Goal: Find contact information: Find contact information

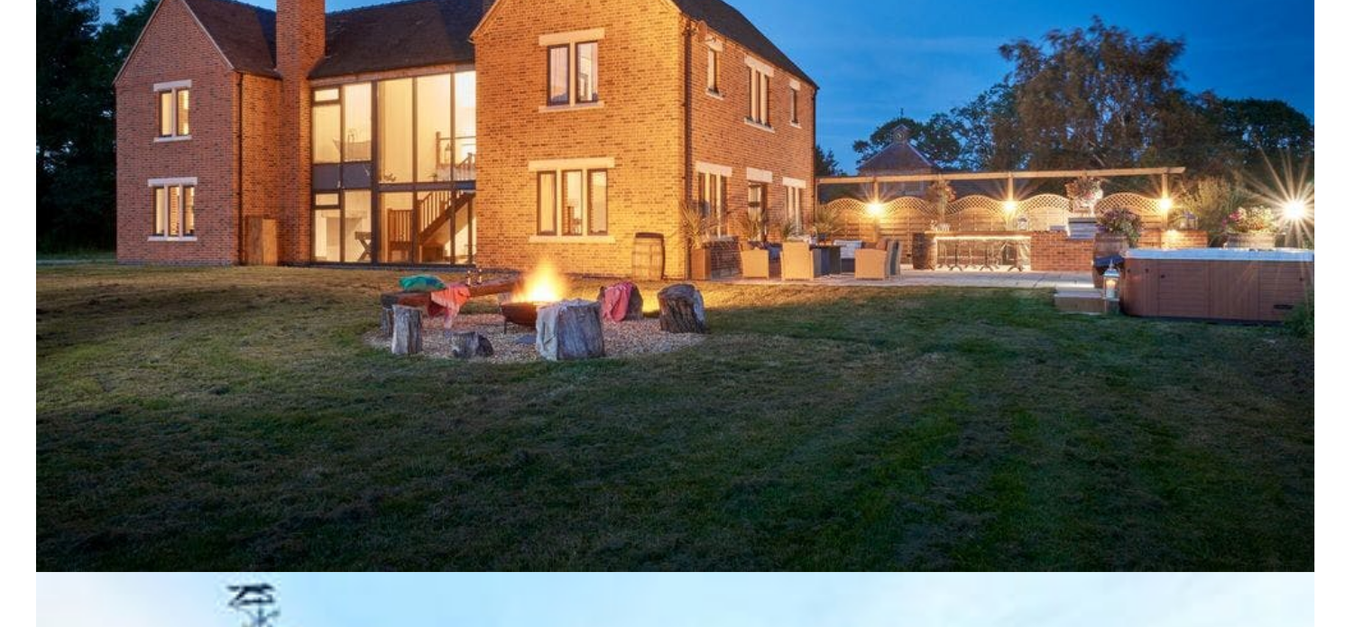
scroll to position [1011, 0]
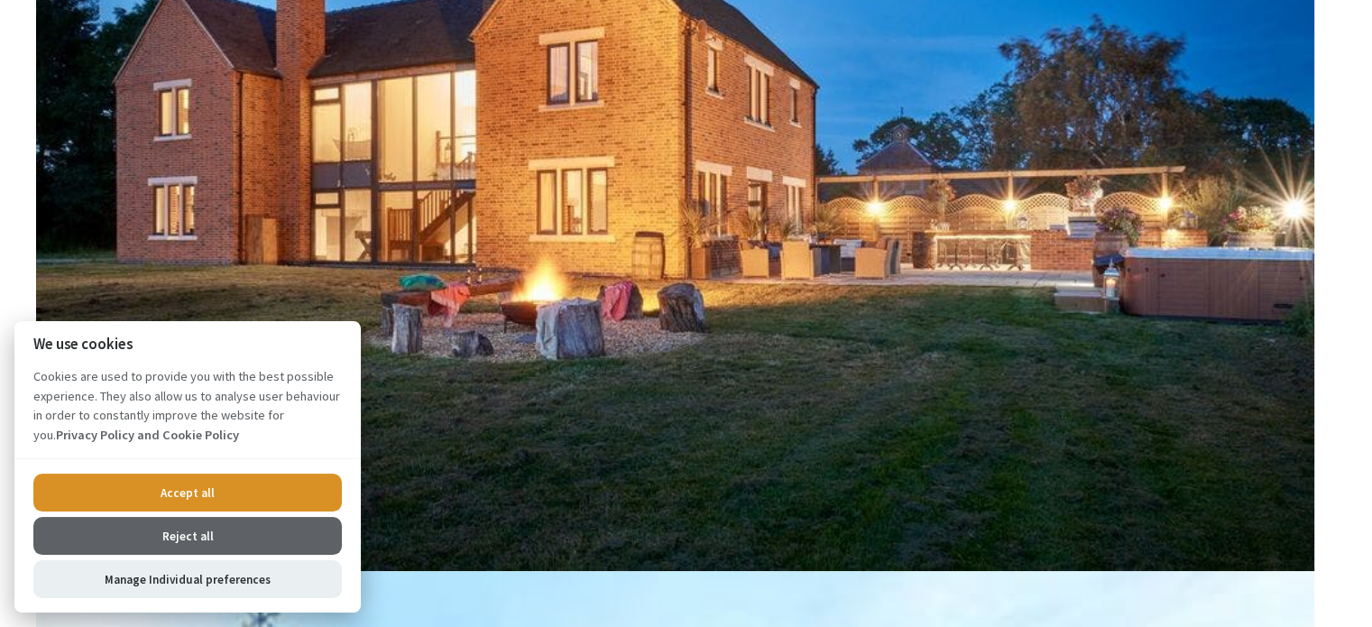
click at [184, 492] on button "Accept all" at bounding box center [187, 493] width 309 height 38
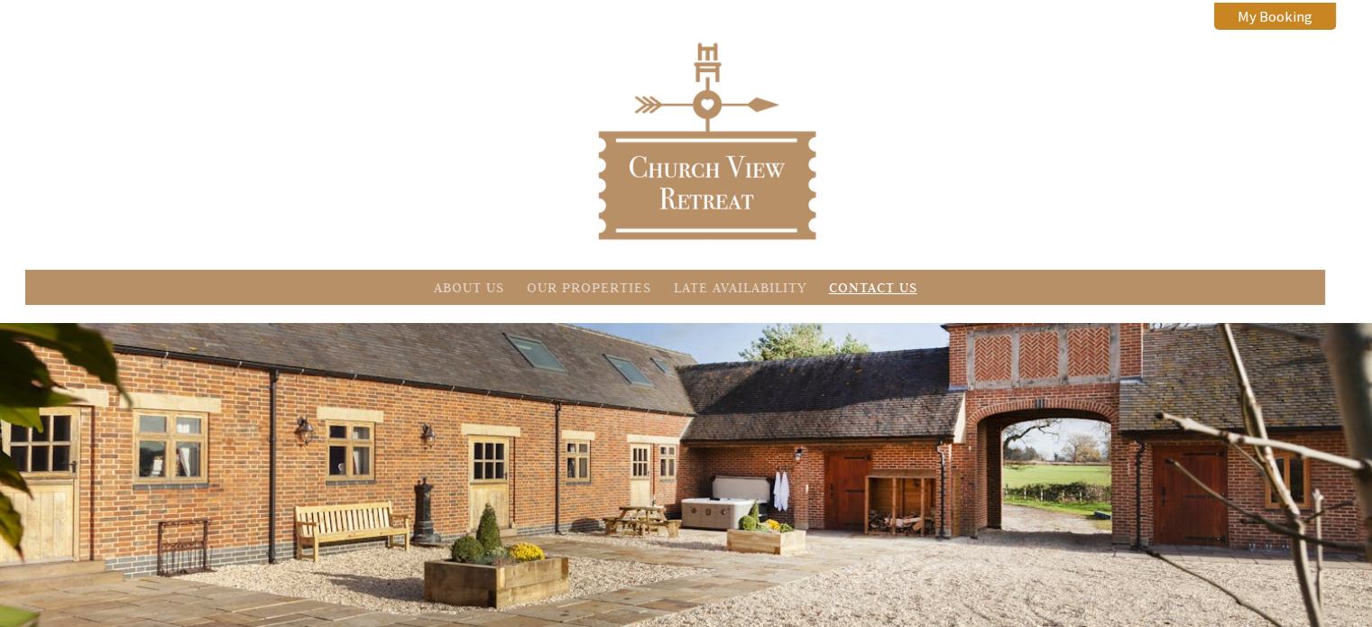
click at [878, 289] on link "Contact Us" at bounding box center [873, 287] width 88 height 17
click at [891, 287] on link "Contact Us" at bounding box center [873, 287] width 88 height 17
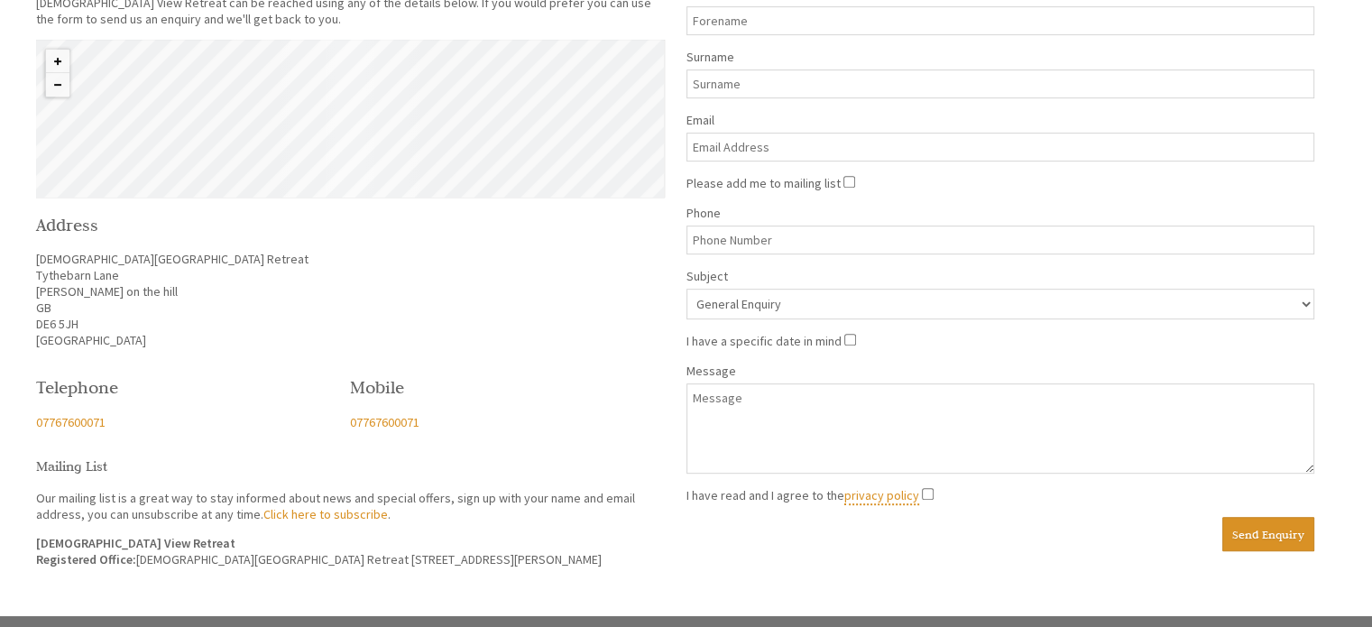
scroll to position [753, 0]
